Goal: Transaction & Acquisition: Purchase product/service

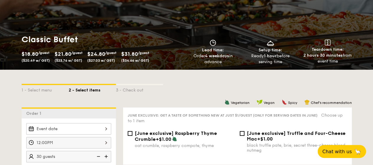
scroll to position [147, 0]
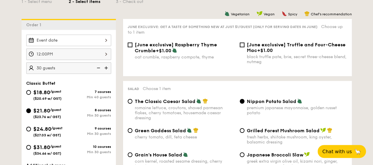
click at [100, 37] on div at bounding box center [68, 39] width 85 height 11
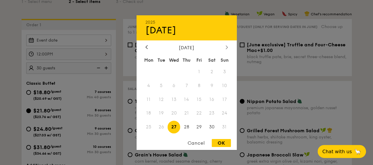
click at [227, 48] on div at bounding box center [226, 47] width 5 height 6
click at [226, 46] on icon at bounding box center [226, 47] width 2 height 4
click at [145, 45] on div at bounding box center [146, 47] width 5 height 6
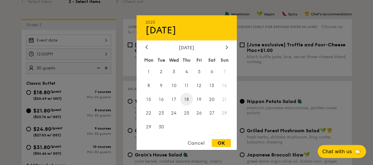
click at [189, 98] on span "18" at bounding box center [186, 99] width 13 height 13
click at [219, 143] on div "OK" at bounding box center [220, 143] width 19 height 8
type input "[DATE]"
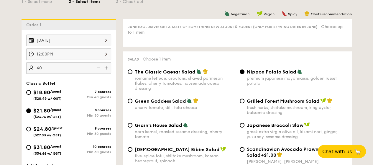
type input "40 guests"
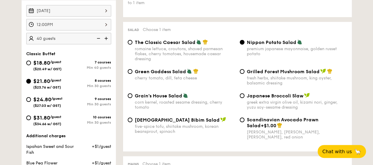
scroll to position [206, 0]
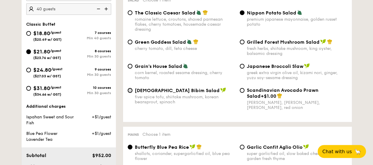
click at [132, 91] on input "Korean Bibim Salad five-spice tofu, shiitake mushroom, korean beansprout, spina…" at bounding box center [130, 90] width 5 height 5
radio input "true"
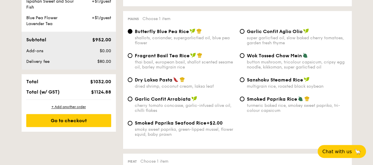
scroll to position [324, 0]
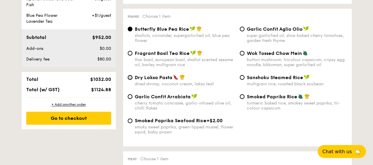
click at [130, 80] on input "Dry Laksa Pasta dried shrimp, coconut cream, laksa leaf" at bounding box center [130, 77] width 5 height 5
radio input "true"
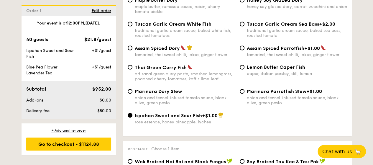
scroll to position [618, 0]
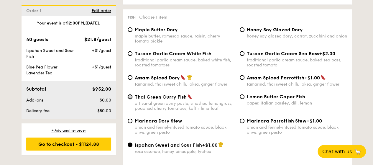
click at [130, 99] on input "Thai Green [PERSON_NAME] Fish artisanal green [PERSON_NAME] paste, smashed lemo…" at bounding box center [130, 96] width 5 height 5
radio input "true"
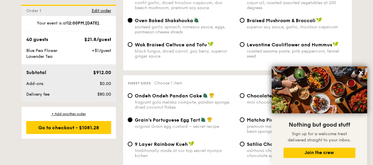
scroll to position [884, 0]
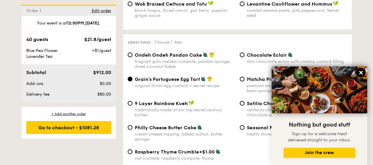
click at [360, 72] on icon at bounding box center [361, 73] width 4 height 4
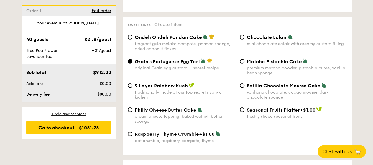
scroll to position [913, 0]
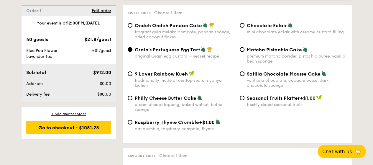
click at [245, 55] on div "Matcha Pistachio Cake premium matcha powder, pistachio puree, vanilla bean spon…" at bounding box center [293, 55] width 112 height 17
click at [242, 52] on input "Matcha Pistachio Cake premium matcha powder, pistachio puree, vanilla bean spon…" at bounding box center [241, 49] width 5 height 5
radio input "true"
click at [133, 56] on div "Grain's Portuguese Egg Tart original Grain egg custard – secret recipe" at bounding box center [181, 53] width 112 height 12
click at [131, 52] on input "Grain's Portuguese Egg Tart original Grain egg custard – secret recipe" at bounding box center [130, 49] width 5 height 5
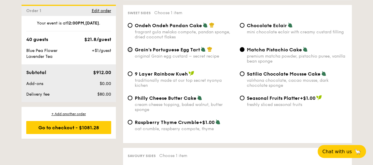
radio input "true"
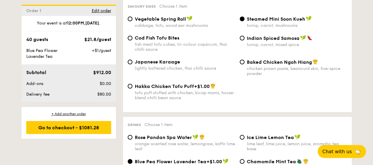
scroll to position [1178, 0]
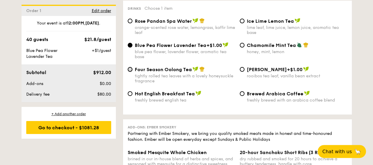
click at [128, 72] on input "Four Season Oolong Tea tightly rolled tea leaves with a lovely honeysuckle frag…" at bounding box center [130, 69] width 5 height 5
radio input "true"
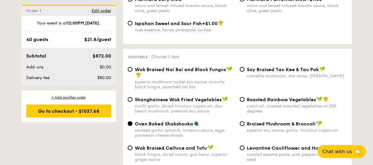
scroll to position [736, 0]
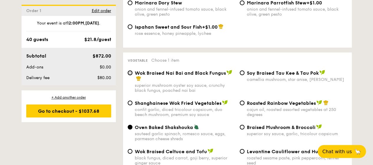
click at [128, 75] on input "Wok Braised Nai Bai and Black Fungus superior mushroom oyster soy sauce, crunch…" at bounding box center [130, 72] width 5 height 5
radio input "true"
click at [241, 105] on input "Roasted Rainbow Vegetables cajun oil, roasted assorted vegetables at 250 degrees" at bounding box center [241, 102] width 5 height 5
radio input "true"
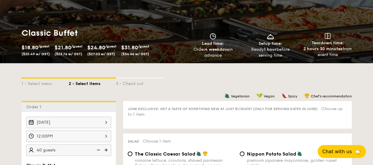
scroll to position [0, 0]
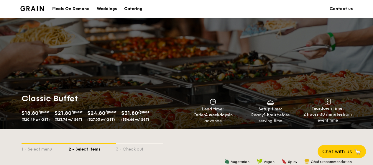
click at [350, 9] on link "Contact us" at bounding box center [340, 9] width 23 height 18
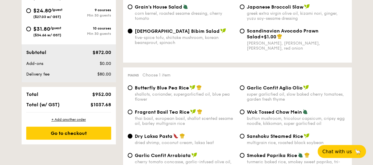
scroll to position [265, 0]
click at [183, 56] on div "Korean Bibim Salad five-spice tofu, shiitake mushroom, korean beansprout, spina…" at bounding box center [237, 43] width 224 height 30
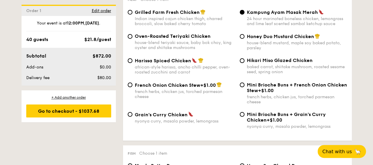
scroll to position [471, 0]
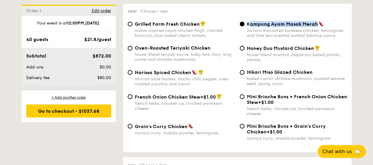
drag, startPoint x: 249, startPoint y: 25, endPoint x: 316, endPoint y: 26, distance: 66.9
click at [316, 26] on span "Kampung Ayam Masak Merah" at bounding box center [281, 24] width 71 height 6
copy span "ampung Ayam Masak Merah"
drag, startPoint x: 90, startPoint y: 136, endPoint x: 110, endPoint y: 135, distance: 19.4
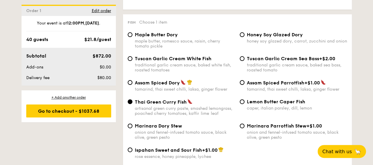
scroll to position [618, 0]
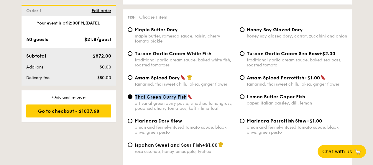
drag, startPoint x: 134, startPoint y: 102, endPoint x: 185, endPoint y: 103, distance: 50.7
click at [185, 100] on span "Thai Green Curry Fish" at bounding box center [161, 97] width 52 height 6
copy span "Thai Green Curry Fish"
drag, startPoint x: 111, startPoint y: 136, endPoint x: 115, endPoint y: 135, distance: 3.4
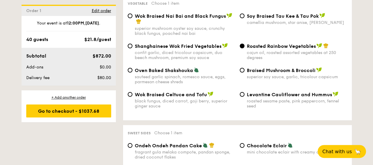
scroll to position [795, 0]
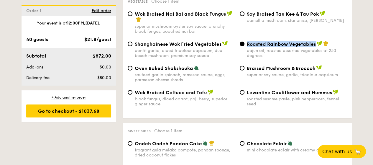
drag, startPoint x: 247, startPoint y: 49, endPoint x: 315, endPoint y: 50, distance: 67.2
click at [315, 47] on span "Roasted Rainbow Vegetables" at bounding box center [280, 44] width 69 height 6
copy span "Roasted Rainbow Vegetables"
click at [104, 131] on div "1 - Select menu 2 - Select items 3 - Check out Order 1 [DATE] 12:00PM 40 guests…" at bounding box center [186, 5] width 339 height 1345
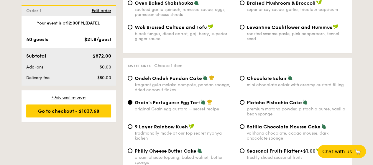
scroll to position [884, 0]
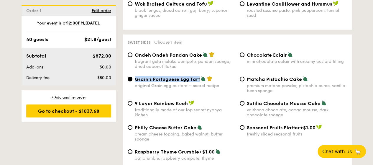
drag, startPoint x: 134, startPoint y: 85, endPoint x: 200, endPoint y: 87, distance: 65.7
click at [200, 82] on div "Grain's Portuguese Egg Tart" at bounding box center [185, 79] width 100 height 6
copy span "Grain's Portuguese Egg Tart"
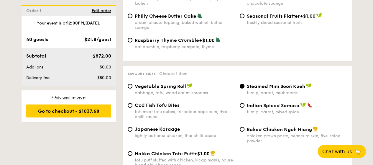
scroll to position [1031, 0]
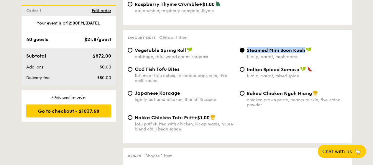
drag, startPoint x: 247, startPoint y: 57, endPoint x: 304, endPoint y: 58, distance: 56.8
click at [304, 53] on span "Steamed Mini Soon Kueh" at bounding box center [275, 50] width 58 height 6
copy span "Steamed Mini Soon Kueh"
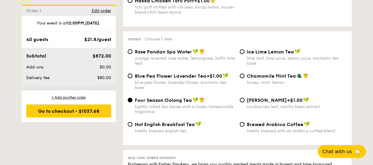
scroll to position [1149, 0]
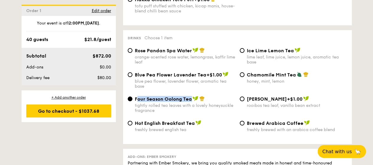
drag, startPoint x: 137, startPoint y: 107, endPoint x: 191, endPoint y: 108, distance: 54.8
click at [191, 102] on div "Four Season Oolong Tea" at bounding box center [185, 99] width 100 height 6
copy span "our Season Oolong Tea"
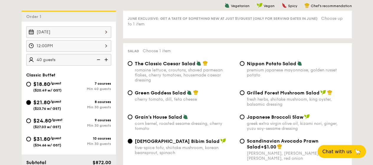
scroll to position [177, 0]
